Goal: Transaction & Acquisition: Purchase product/service

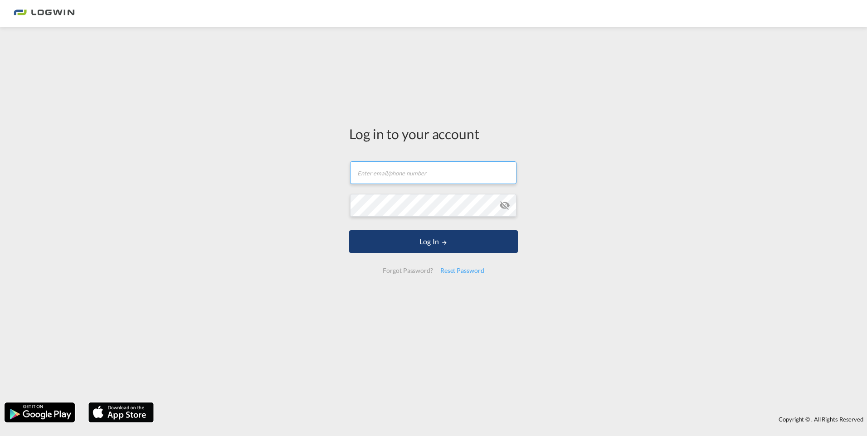
type input "[EMAIL_ADDRESS][DOMAIN_NAME]"
click at [437, 239] on button "Log In" at bounding box center [433, 241] width 169 height 23
